Goal: Information Seeking & Learning: Learn about a topic

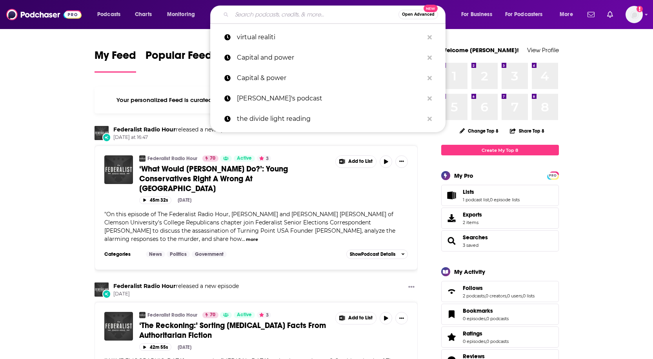
click at [259, 13] on input "Search podcasts, credits, & more..." at bounding box center [315, 14] width 167 height 13
type input "["
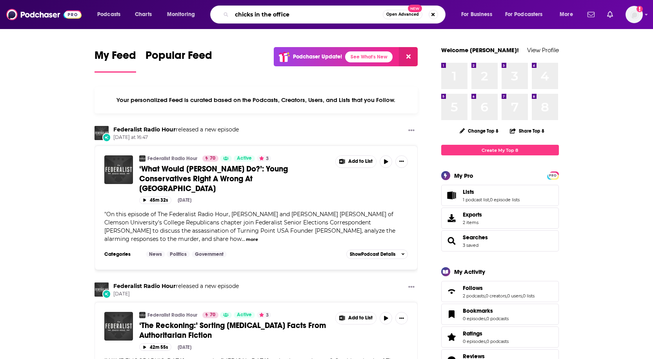
type input "chicks in the office"
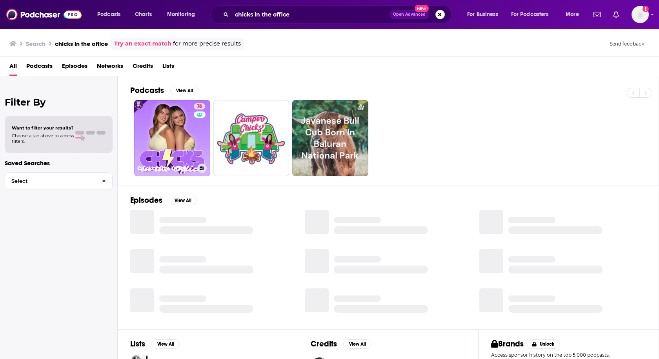
click at [178, 142] on link "76 Chicks in the Office" at bounding box center [172, 138] width 76 height 76
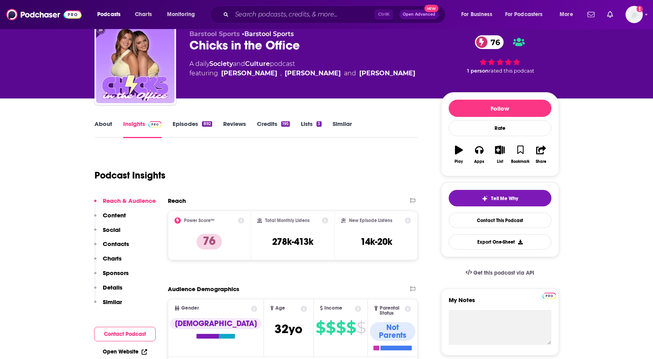
scroll to position [30, 0]
